Goal: Information Seeking & Learning: Learn about a topic

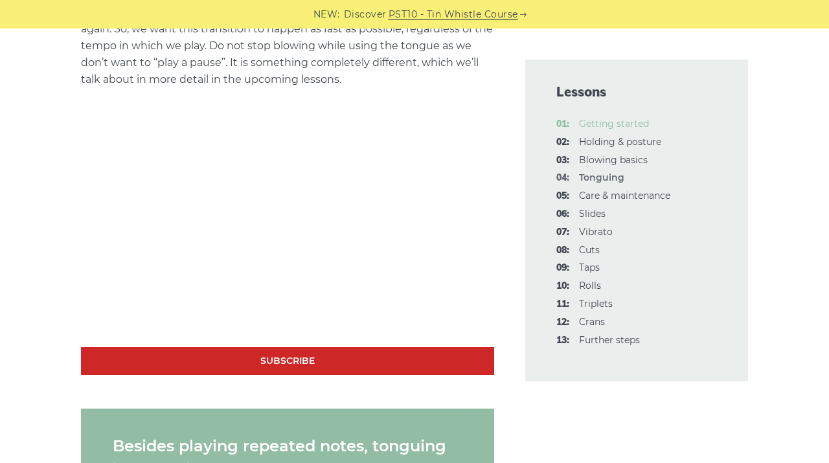
click at [600, 120] on link "01: Getting started" at bounding box center [614, 124] width 70 height 12
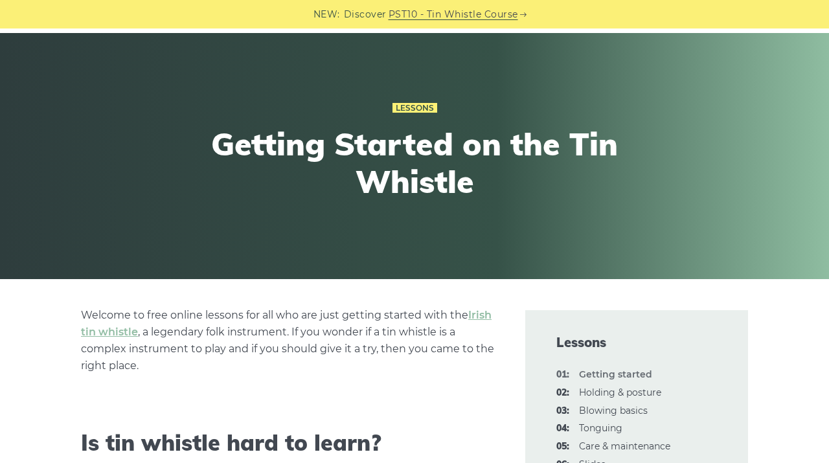
scroll to position [33, 0]
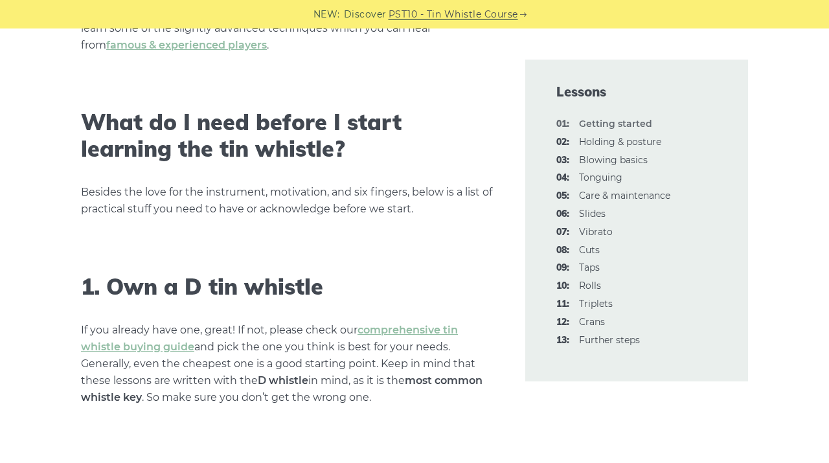
scroll to position [643, 0]
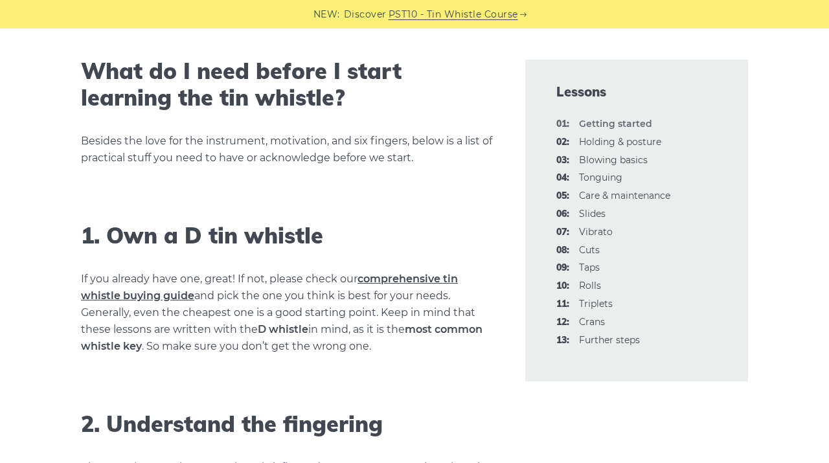
click at [414, 277] on link "comprehensive tin whistle buying guide" at bounding box center [269, 287] width 377 height 29
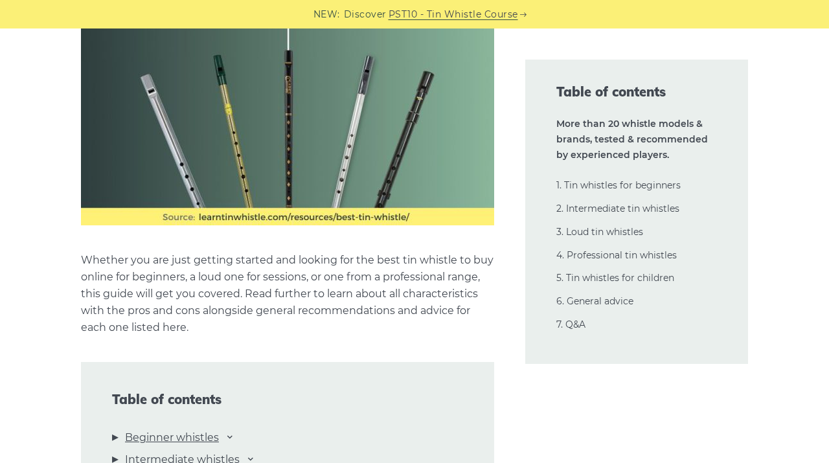
scroll to position [1087, 0]
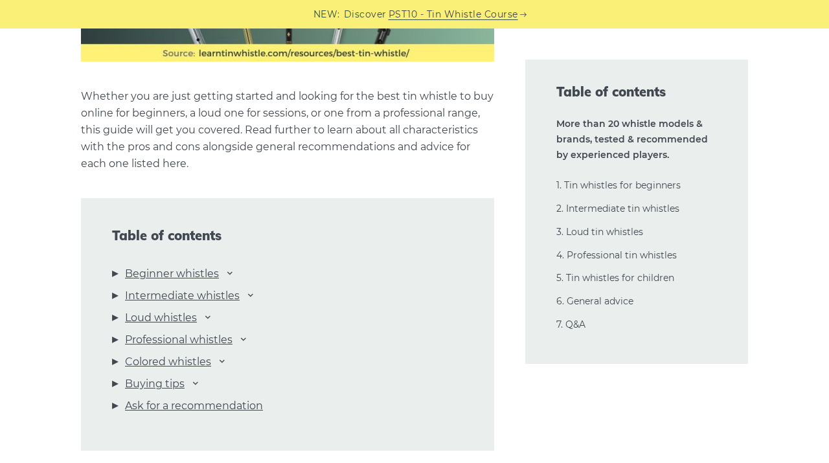
scroll to position [1260, 0]
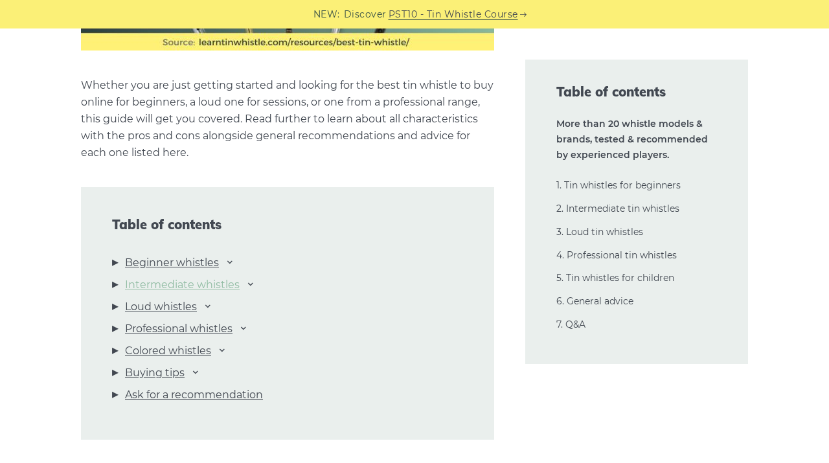
click at [170, 284] on link "Intermediate whistles" at bounding box center [182, 285] width 115 height 17
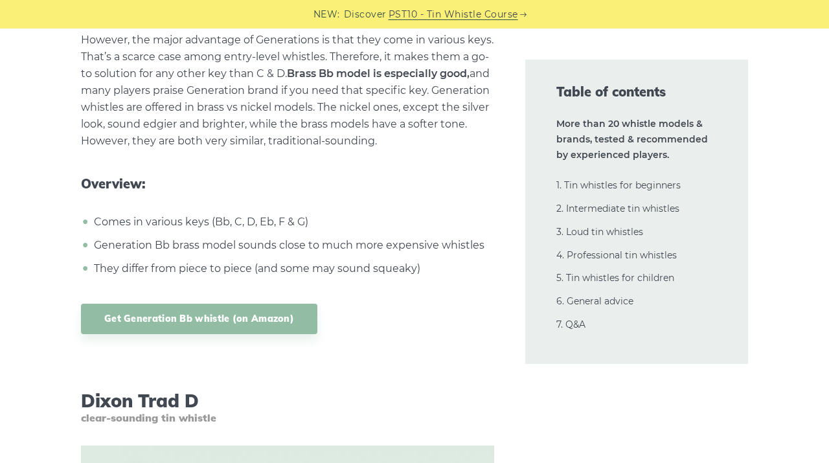
scroll to position [5379, 0]
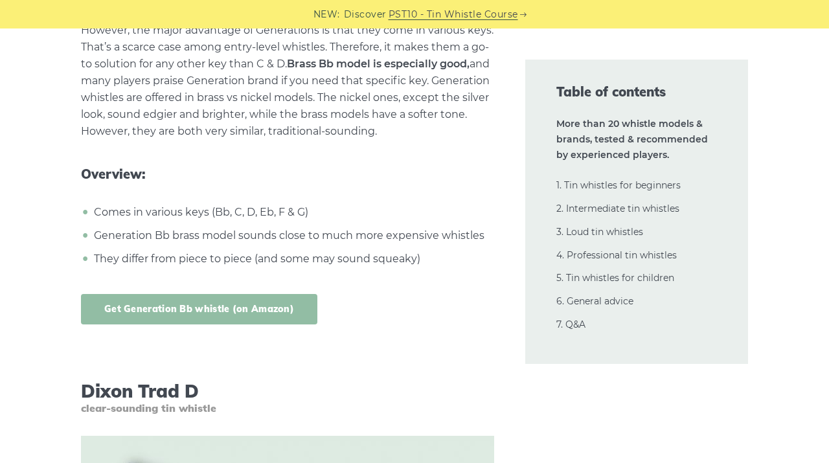
click at [186, 309] on link "Get Generation Bb whistle (on Amazon)" at bounding box center [199, 309] width 236 height 30
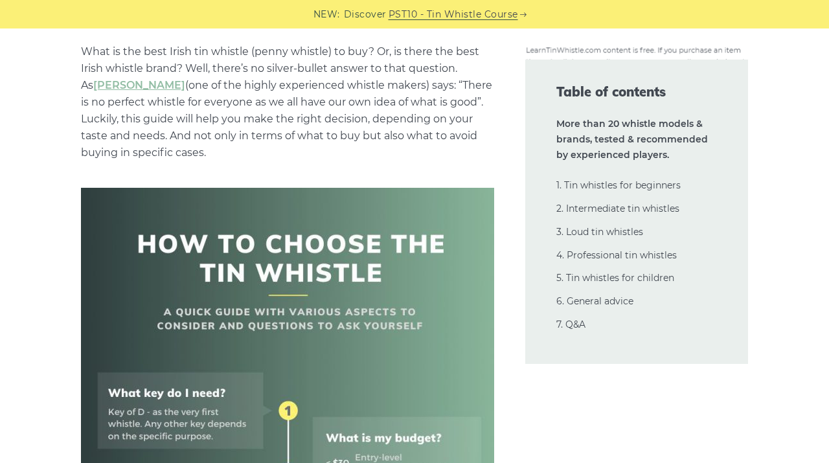
scroll to position [0, 0]
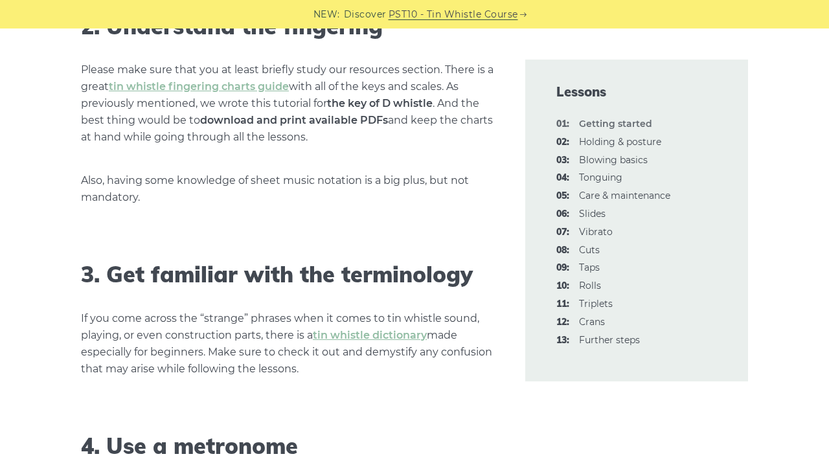
scroll to position [1038, 0]
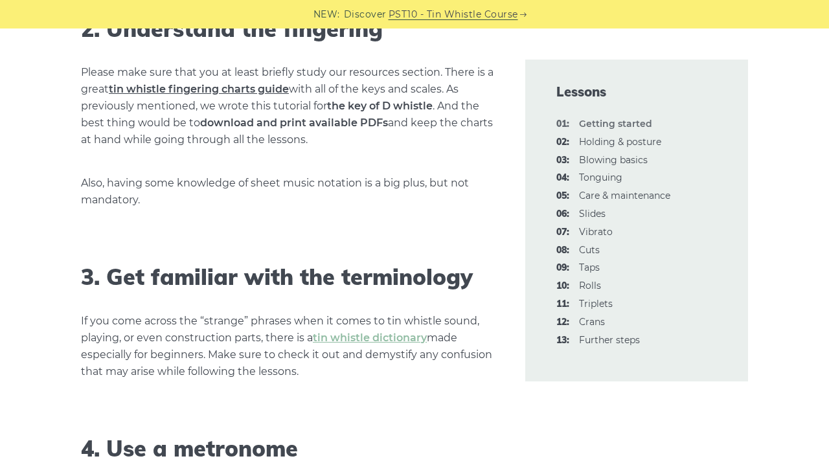
click at [240, 87] on link "tin whistle fingering charts guide" at bounding box center [199, 89] width 180 height 12
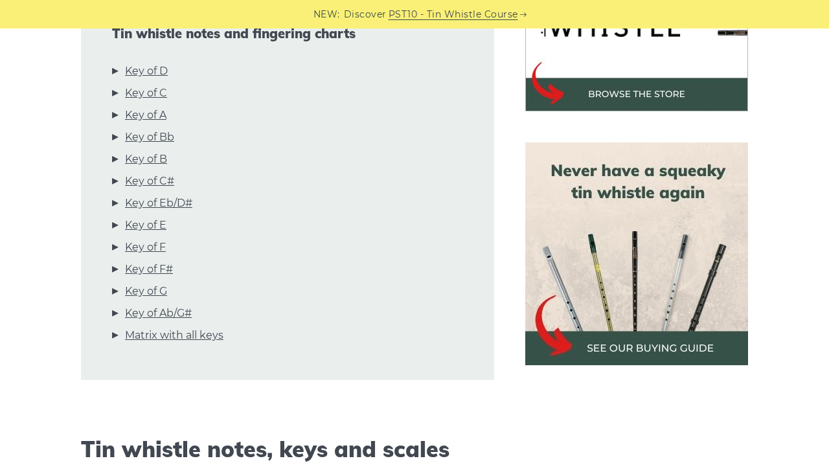
scroll to position [456, 0]
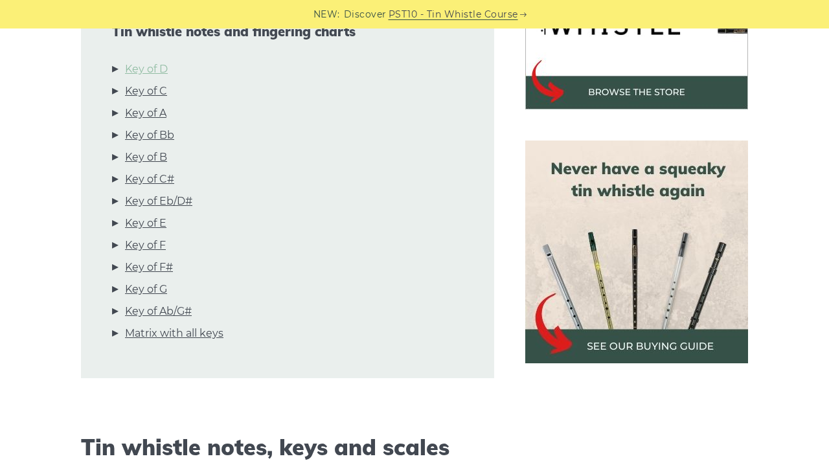
click at [148, 67] on link "Key of D" at bounding box center [146, 69] width 43 height 17
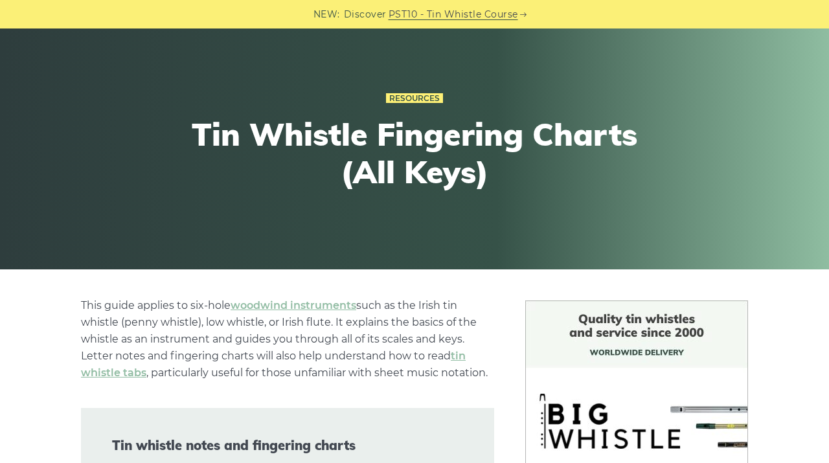
scroll to position [0, 0]
